Goal: Find contact information: Find contact information

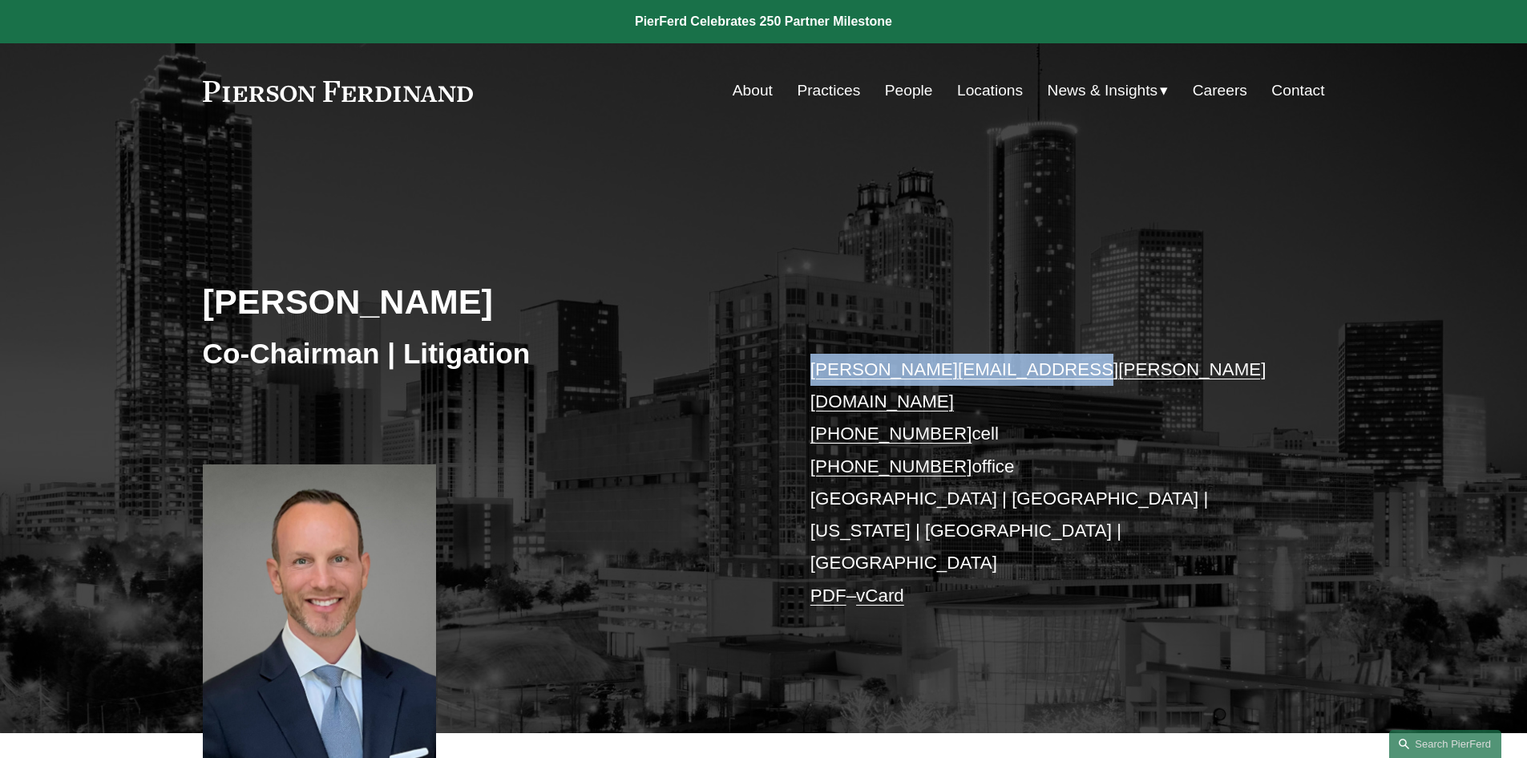
drag, startPoint x: 1051, startPoint y: 374, endPoint x: 809, endPoint y: 373, distance: 242.1
click at [809, 373] on div "[PERSON_NAME] Co-Chairman | Litigation [PERSON_NAME][EMAIL_ADDRESS][PERSON_NAME…" at bounding box center [763, 458] width 1527 height 548
copy link "[PERSON_NAME][EMAIL_ADDRESS][PERSON_NAME][DOMAIN_NAME]"
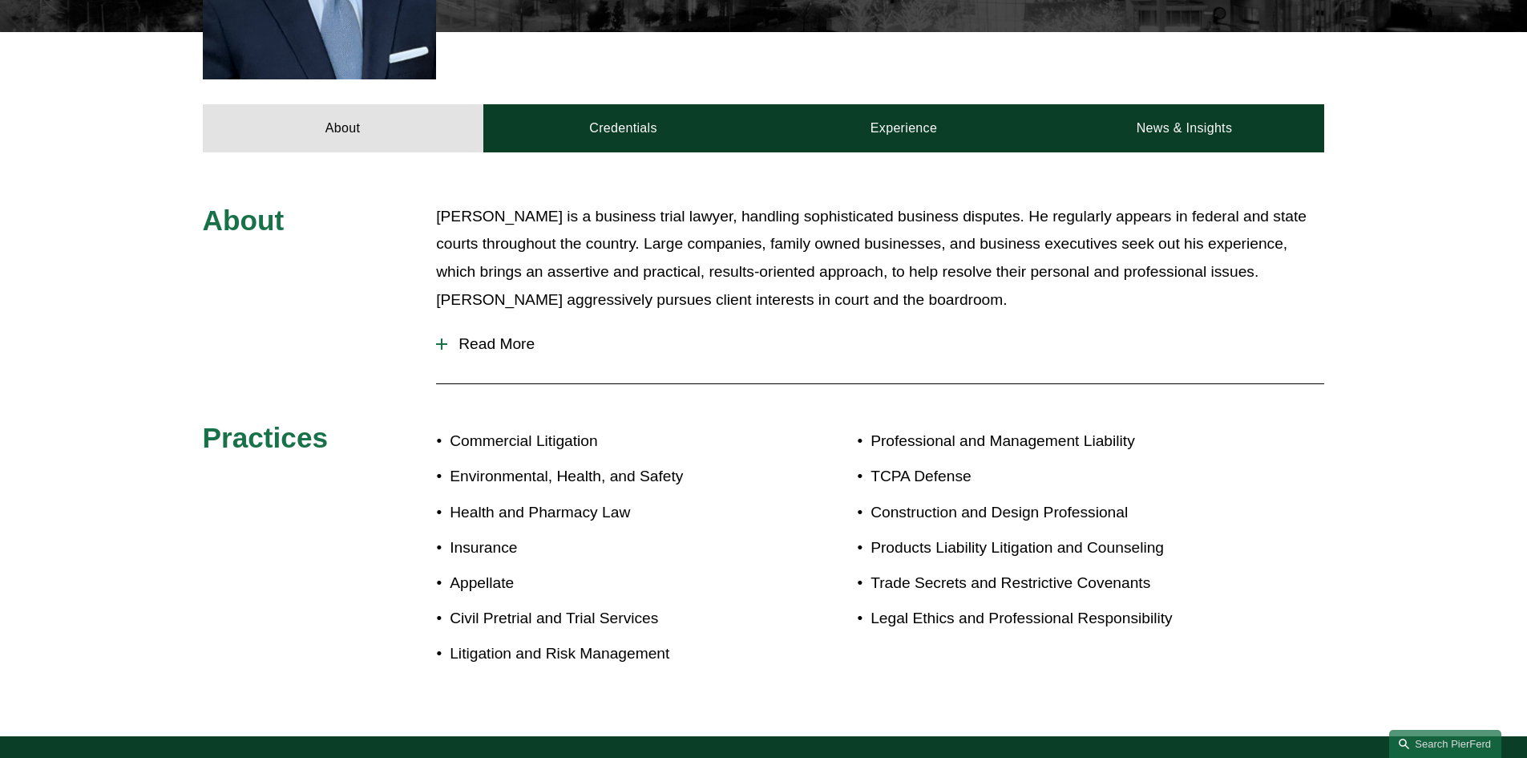
scroll to position [722, 0]
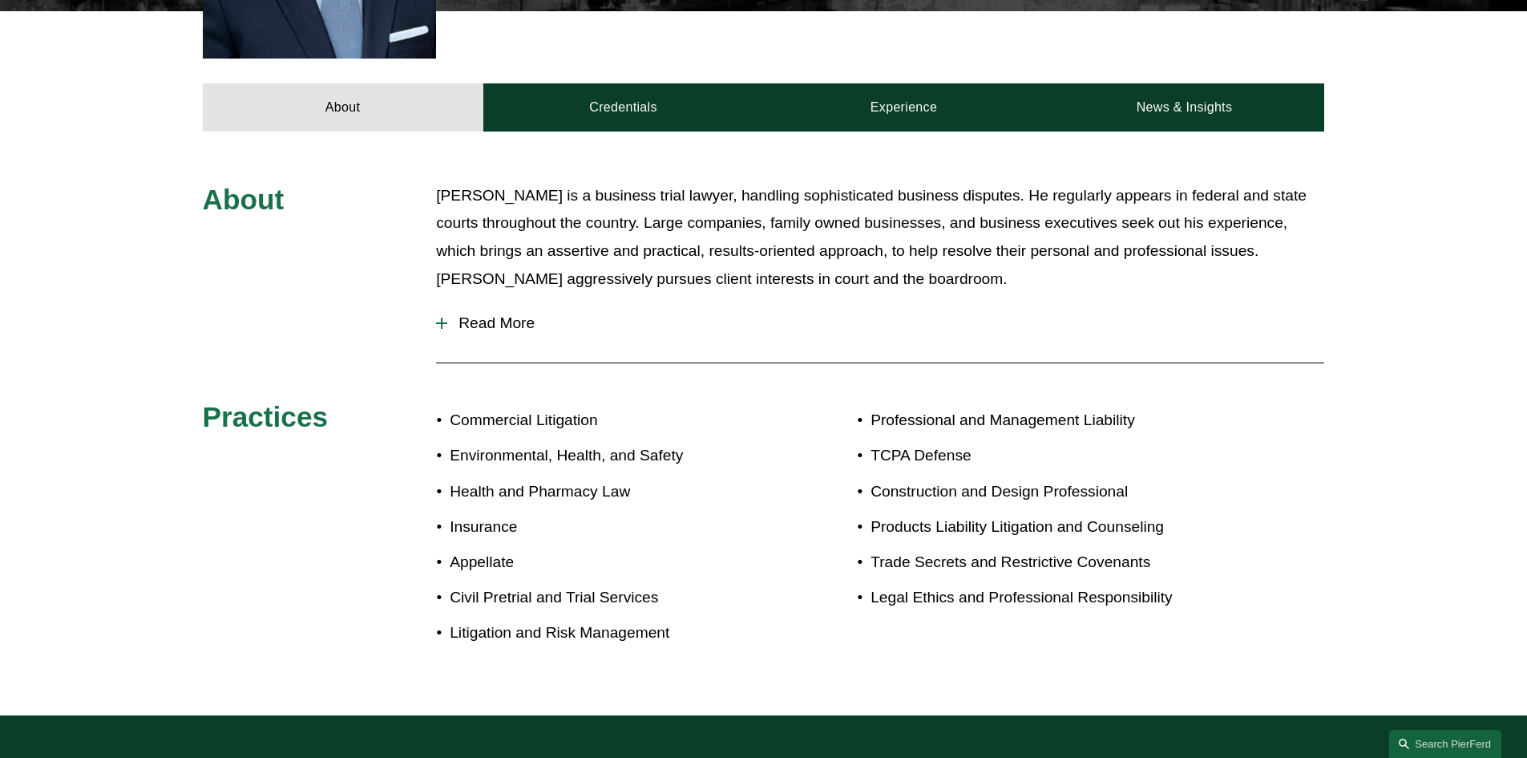
click at [458, 314] on span "Read More" at bounding box center [885, 323] width 877 height 18
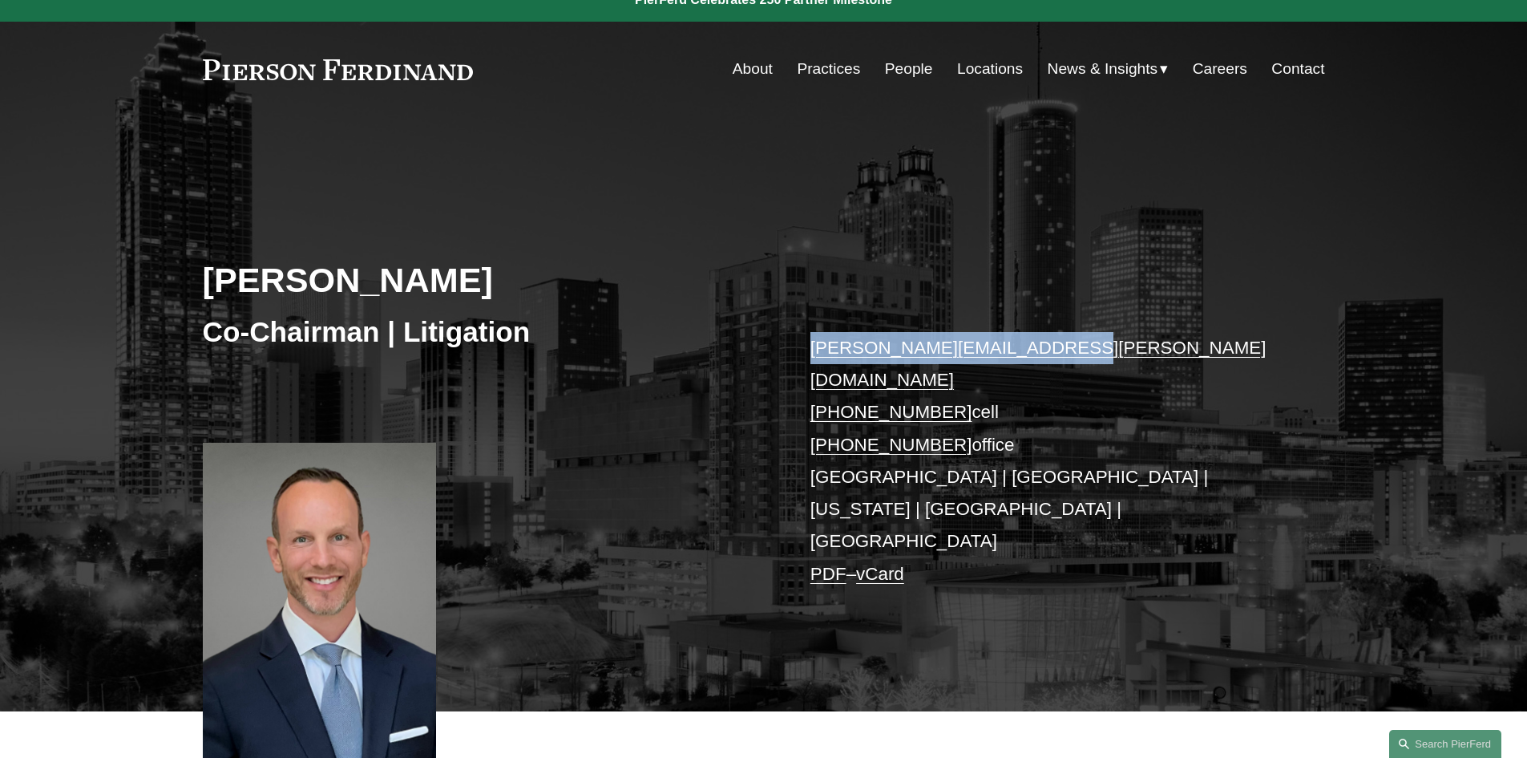
scroll to position [0, 0]
